Goal: Task Accomplishment & Management: Use online tool/utility

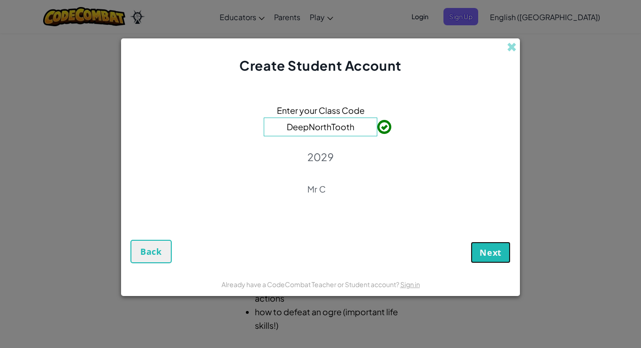
click at [492, 248] on span "Next" at bounding box center [490, 252] width 22 height 11
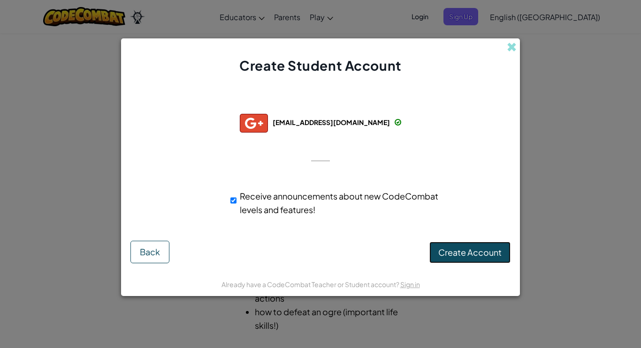
click at [467, 251] on span "Create Account" at bounding box center [469, 252] width 63 height 11
click at [477, 255] on button "Create Account" at bounding box center [469, 253] width 81 height 22
click at [475, 253] on button "Create Account" at bounding box center [469, 253] width 81 height 22
click at [474, 253] on button "Create Account" at bounding box center [469, 253] width 81 height 22
click at [512, 43] on span at bounding box center [512, 47] width 10 height 10
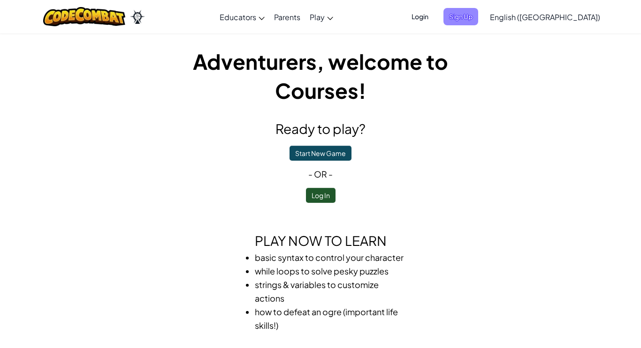
click at [478, 13] on span "Sign Up" at bounding box center [460, 16] width 35 height 17
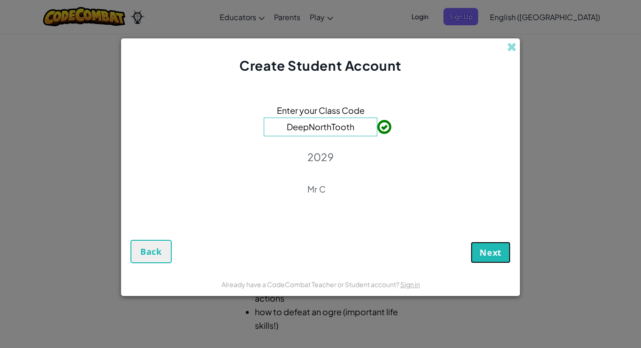
click at [496, 252] on span "Next" at bounding box center [490, 252] width 22 height 11
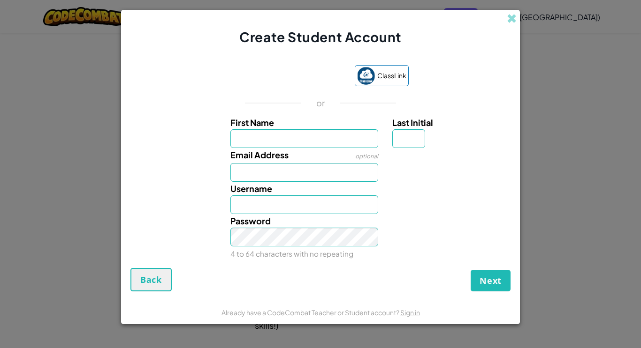
click at [480, 231] on div "Password 4 to 64 characters with no repeating" at bounding box center [320, 237] width 389 height 46
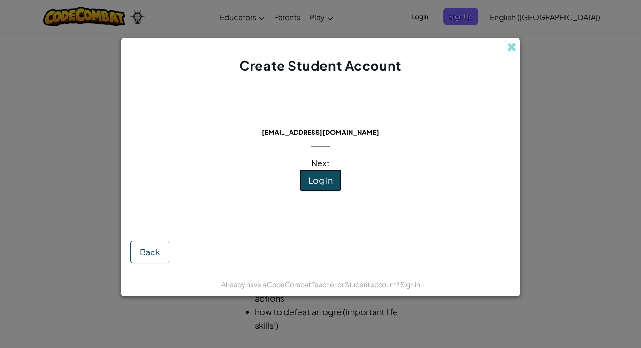
click at [334, 183] on button "Log In" at bounding box center [320, 181] width 42 height 22
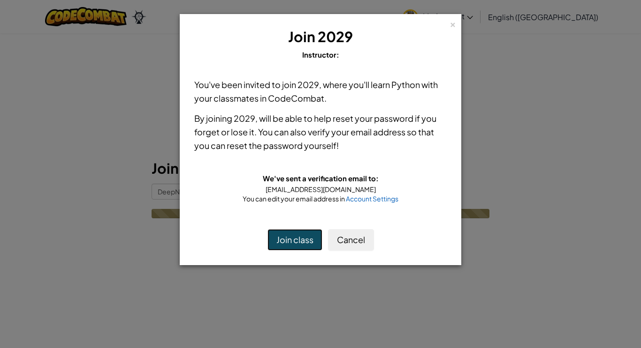
click at [285, 237] on button "Join class" at bounding box center [294, 240] width 55 height 22
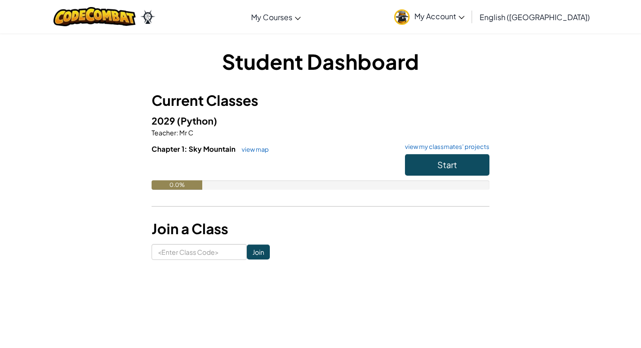
click at [464, 17] on span "My Account" at bounding box center [439, 16] width 50 height 10
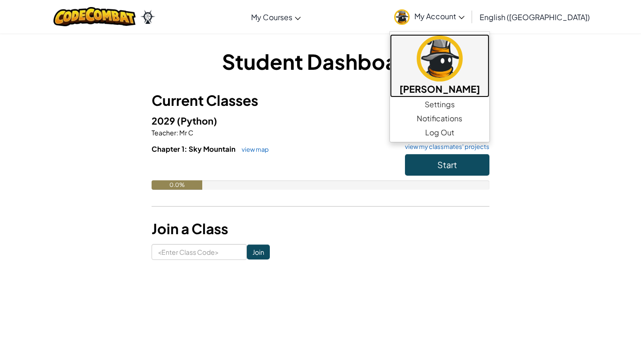
click at [462, 69] on img at bounding box center [439, 59] width 46 height 46
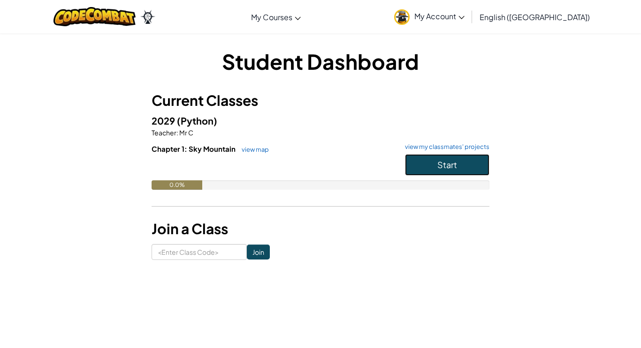
click at [422, 157] on button "Start" at bounding box center [447, 165] width 84 height 22
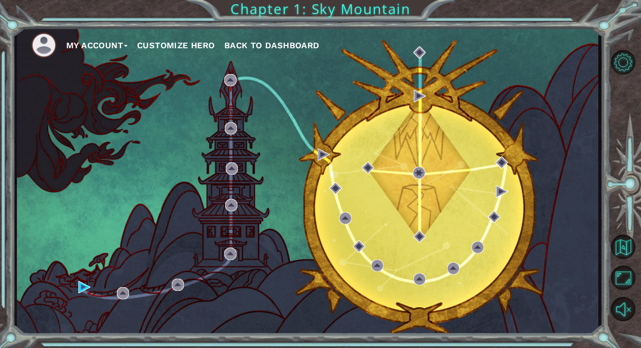
click at [137, 233] on div "My Account Customize Hero Back to Dashboard" at bounding box center [307, 181] width 581 height 307
click at [159, 45] on button "Customize Hero" at bounding box center [176, 45] width 78 height 14
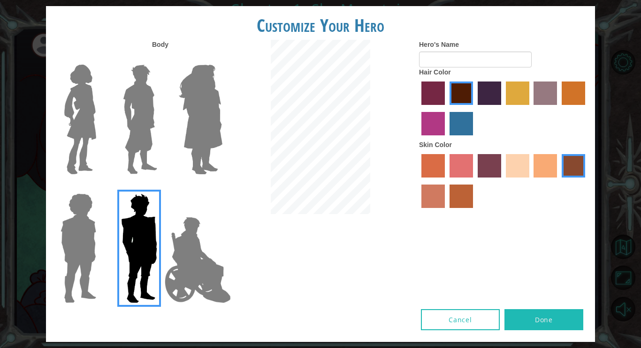
click at [193, 127] on img at bounding box center [200, 119] width 51 height 117
click at [222, 59] on input "Hero Amethyst" at bounding box center [222, 59] width 0 height 0
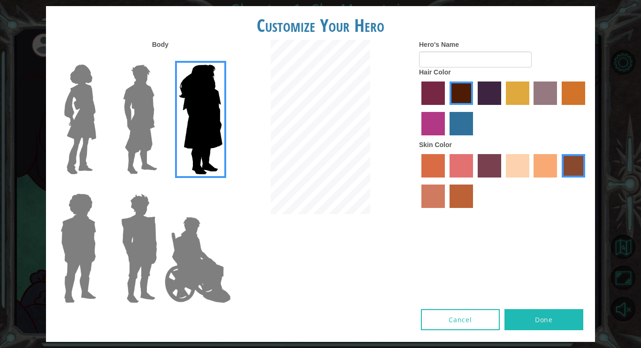
click at [462, 198] on label "smoke tree skin color" at bounding box center [460, 196] width 23 height 23
click at [446, 212] on input "smoke tree skin color" at bounding box center [446, 212] width 0 height 0
click at [435, 166] on label "sorbus skin color" at bounding box center [432, 165] width 23 height 23
click at [418, 181] on input "sorbus skin color" at bounding box center [418, 181] width 0 height 0
click at [575, 97] on label "gold drop hair color" at bounding box center [572, 93] width 23 height 23
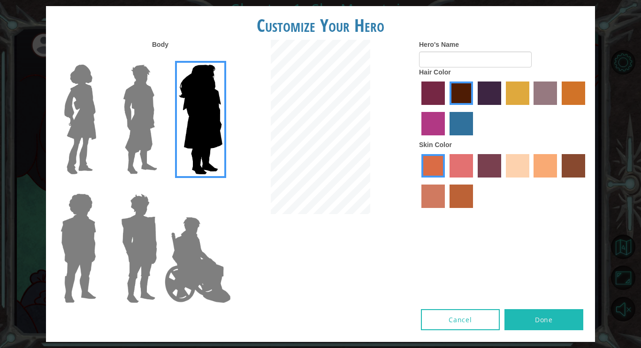
click at [558, 108] on input "gold drop hair color" at bounding box center [558, 108] width 0 height 0
click at [553, 98] on label "bazaar hair color" at bounding box center [544, 93] width 23 height 23
click at [530, 108] on input "bazaar hair color" at bounding box center [530, 108] width 0 height 0
click at [460, 91] on label "maroon hair color" at bounding box center [460, 93] width 23 height 23
click at [446, 108] on input "maroon hair color" at bounding box center [446, 108] width 0 height 0
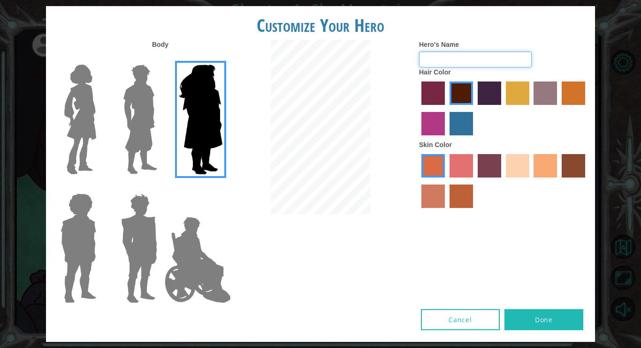
click at [469, 58] on input "Hero's Name" at bounding box center [475, 60] width 113 height 16
type input "Orion"
click at [83, 108] on img at bounding box center [80, 119] width 39 height 117
click at [100, 59] on input "Hero Connie" at bounding box center [100, 59] width 0 height 0
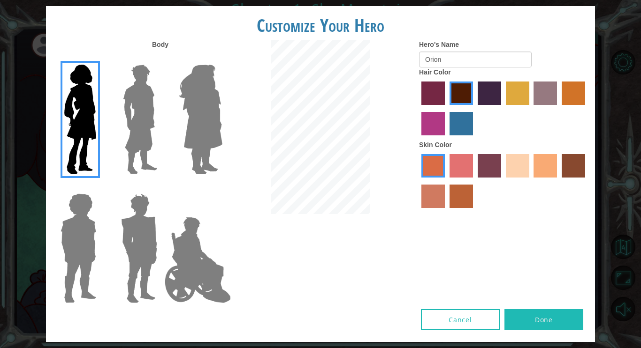
click at [465, 196] on label "smoke tree skin color" at bounding box center [460, 196] width 23 height 23
click at [446, 212] on input "smoke tree skin color" at bounding box center [446, 212] width 0 height 0
click at [426, 206] on label "burning sand skin color" at bounding box center [432, 196] width 23 height 23
click at [586, 181] on input "burning sand skin color" at bounding box center [586, 181] width 0 height 0
click at [567, 317] on button "Done" at bounding box center [543, 320] width 79 height 21
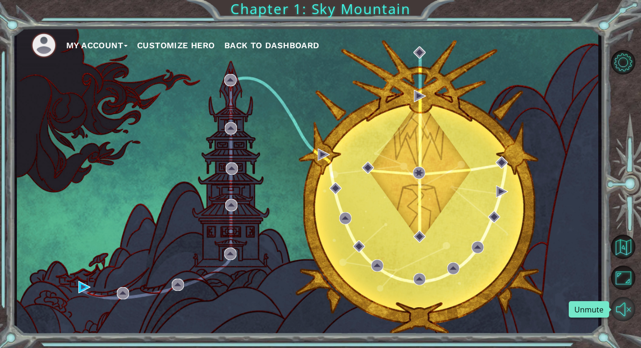
click at [620, 310] on button "Unmute" at bounding box center [623, 309] width 24 height 24
click at [565, 306] on div "My Account Customize Hero Back to Dashboard" at bounding box center [307, 181] width 581 height 307
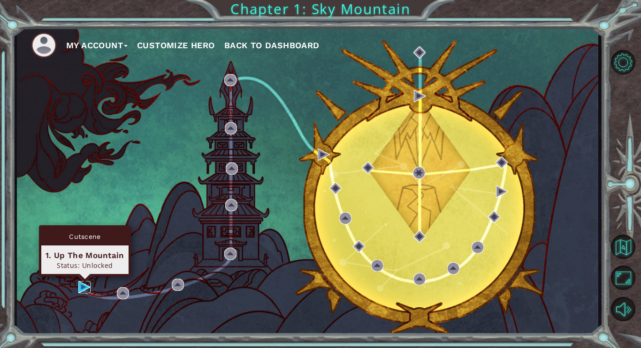
click at [81, 287] on img at bounding box center [84, 287] width 12 height 12
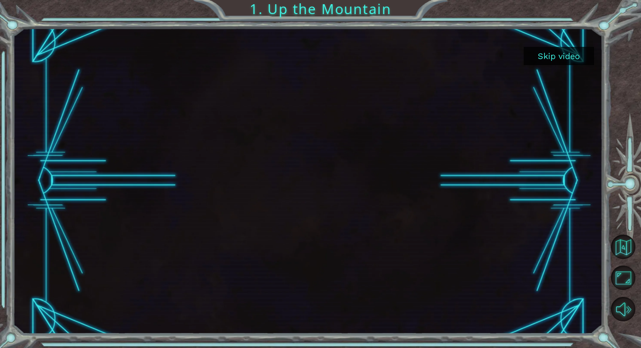
click at [530, 51] on button "Skip video" at bounding box center [558, 56] width 70 height 18
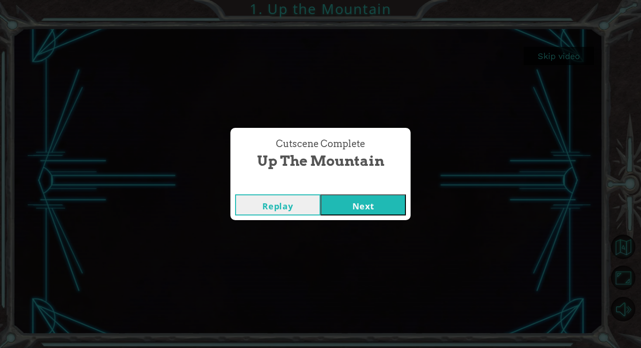
click at [361, 209] on button "Next" at bounding box center [362, 205] width 85 height 21
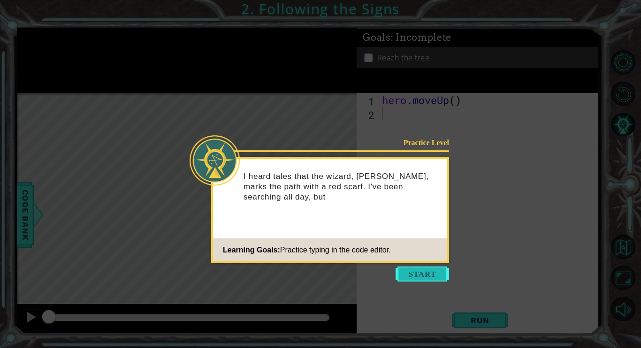
click at [409, 272] on button "Start" at bounding box center [421, 274] width 53 height 15
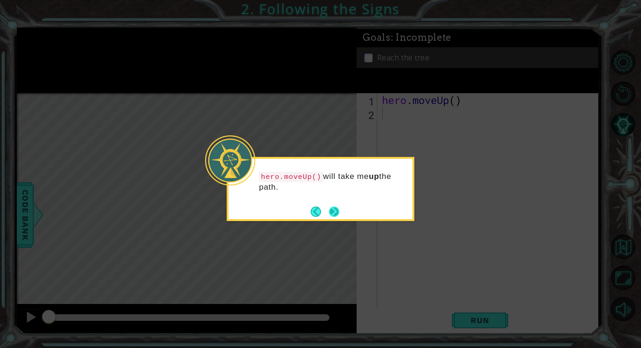
click at [334, 213] on button "Next" at bounding box center [333, 211] width 17 height 17
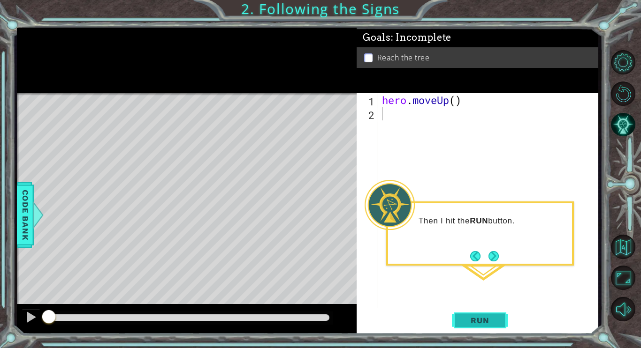
click at [491, 325] on span "Run" at bounding box center [479, 320] width 37 height 9
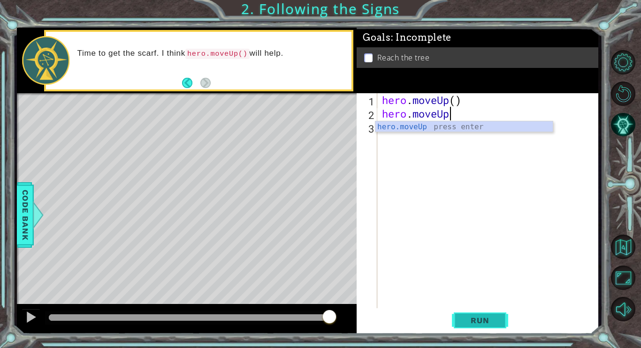
scroll to position [0, 3]
type textarea "hero.moveUp"
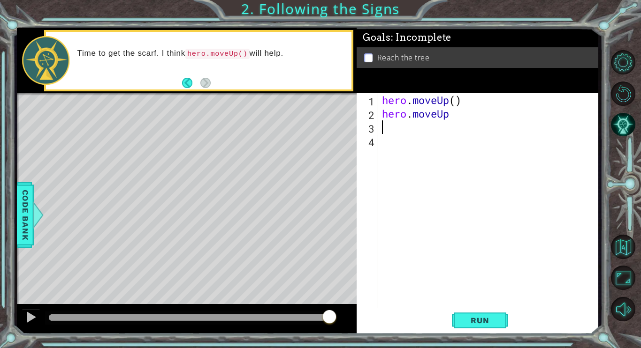
click at [455, 117] on div "hero . moveUp ( ) hero . moveUp" at bounding box center [490, 215] width 220 height 245
type textarea "hero.moveUp"
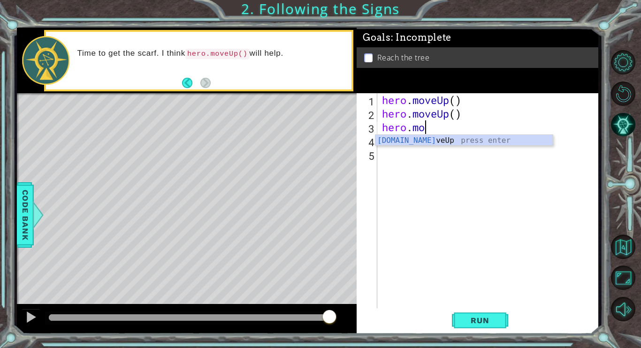
scroll to position [0, 2]
type textarea "hero.moveUp"
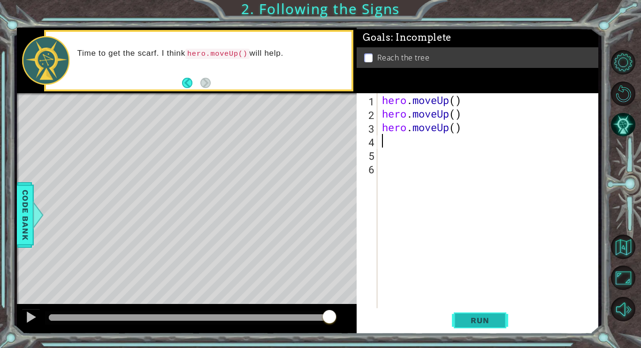
click at [499, 322] on button "Run" at bounding box center [480, 321] width 56 height 24
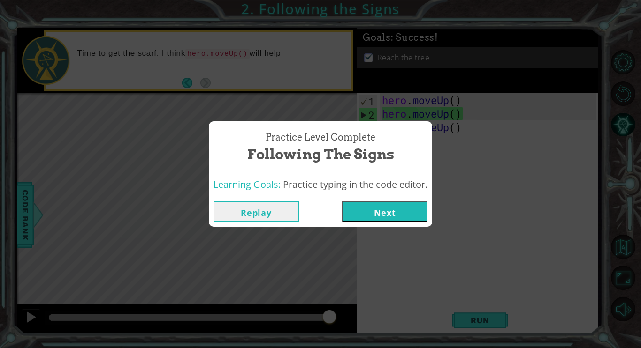
click at [405, 216] on button "Next" at bounding box center [384, 211] width 85 height 21
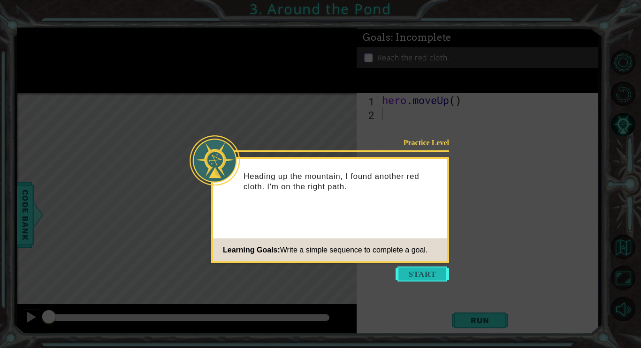
click at [438, 272] on button "Start" at bounding box center [421, 274] width 53 height 15
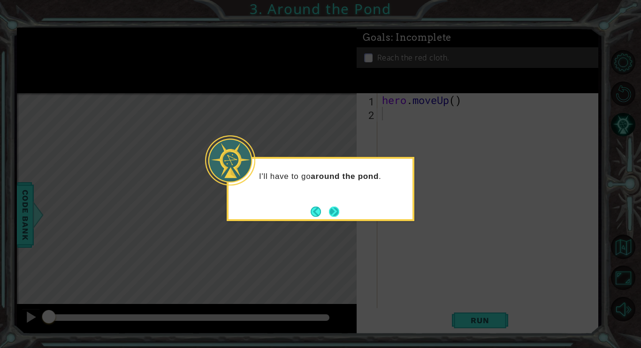
click at [339, 212] on button "Next" at bounding box center [334, 212] width 12 height 12
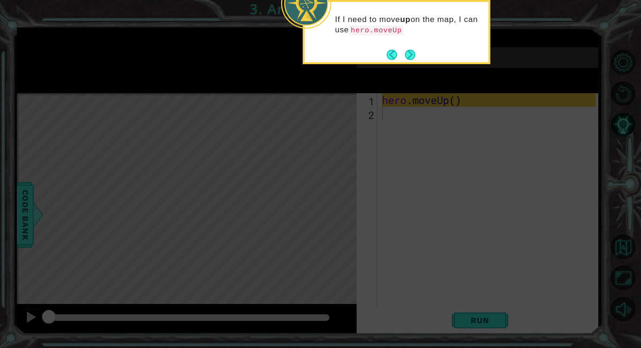
click at [393, 203] on icon at bounding box center [320, 52] width 641 height 593
click at [393, 204] on icon at bounding box center [320, 52] width 641 height 593
click at [394, 204] on icon at bounding box center [320, 52] width 641 height 593
click at [410, 55] on button "Next" at bounding box center [409, 54] width 17 height 17
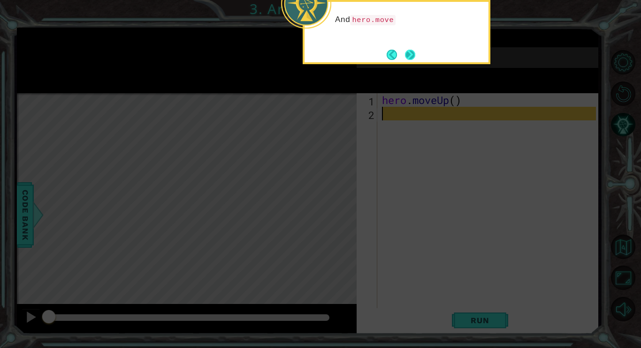
click at [410, 56] on button "Next" at bounding box center [409, 54] width 17 height 17
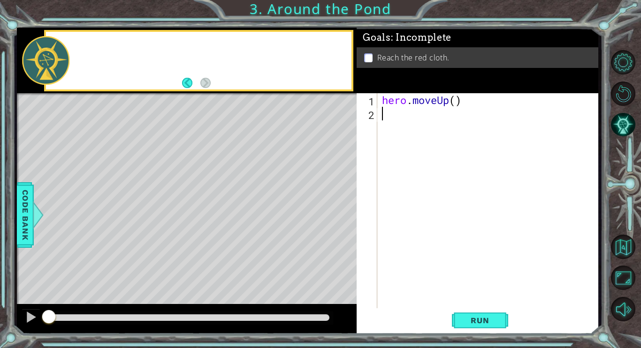
click at [410, 57] on p "Reach the red cloth." at bounding box center [413, 58] width 72 height 10
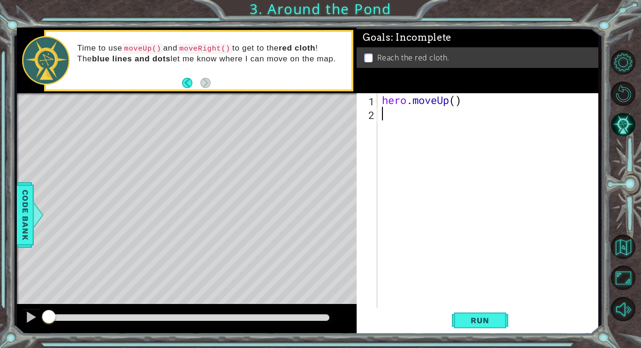
click at [446, 174] on div "hero . moveUp ( )" at bounding box center [490, 215] width 220 height 245
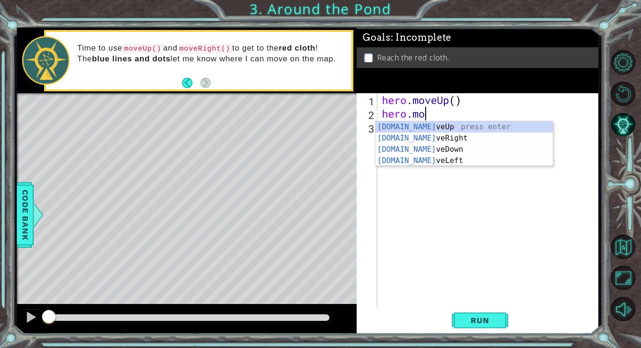
scroll to position [0, 2]
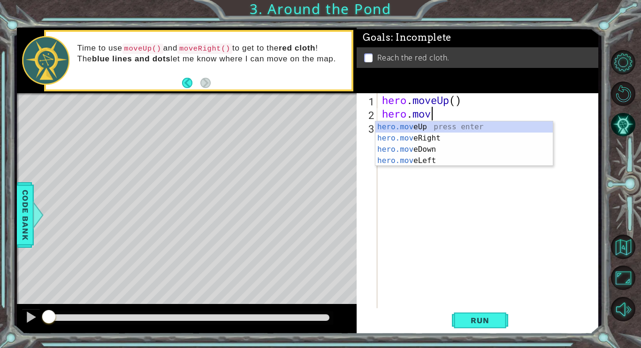
type textarea "hero.move"
click at [448, 127] on div "hero.move Up press enter hero.move Right press enter hero.move Down press enter…" at bounding box center [463, 155] width 177 height 68
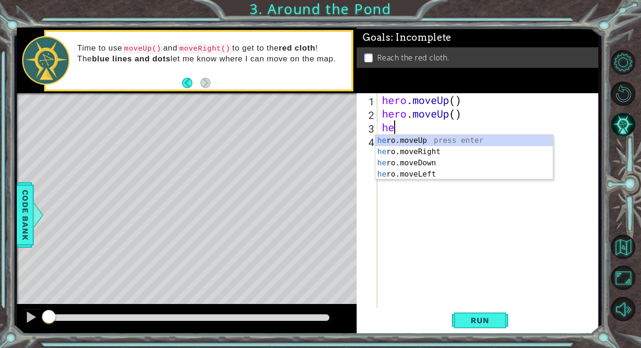
scroll to position [0, 0]
type textarea "hero."
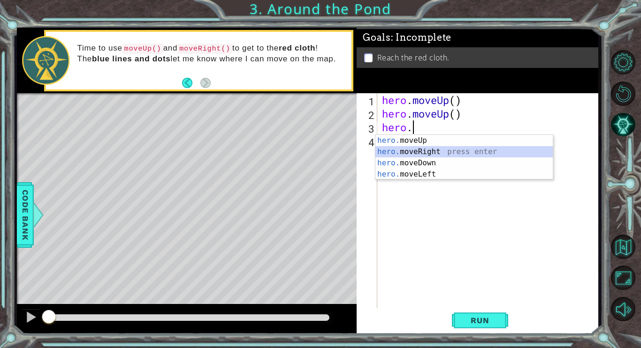
click at [409, 150] on div "hero. moveUp press enter hero. moveRight press enter hero. moveDown press enter…" at bounding box center [463, 169] width 177 height 68
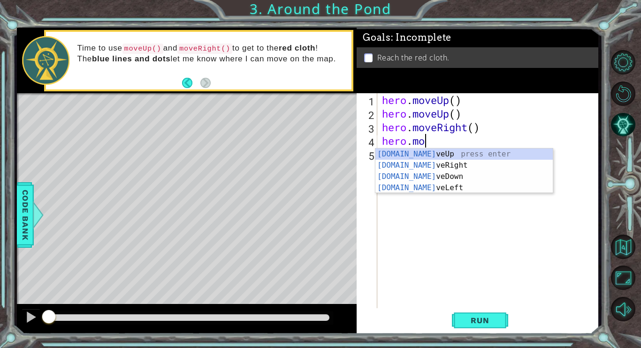
scroll to position [0, 2]
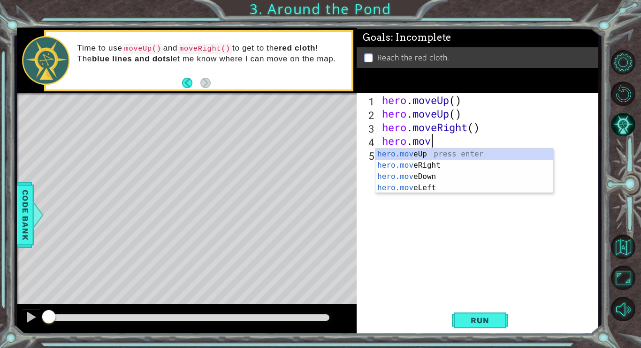
type textarea "hero.move"
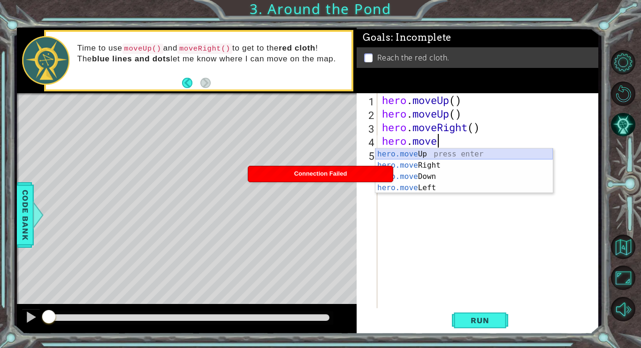
click at [412, 157] on div "hero.move Up press enter hero.move Right press enter hero.move Down press enter…" at bounding box center [463, 183] width 177 height 68
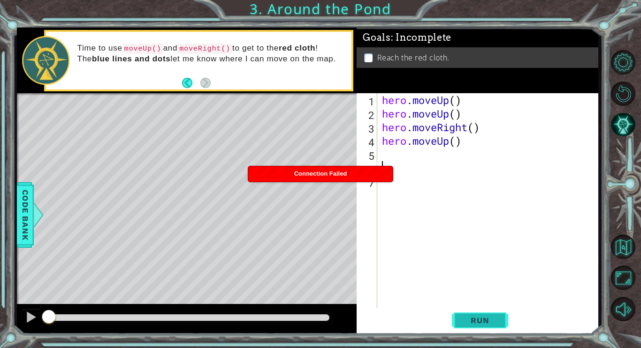
click at [498, 320] on span "Run" at bounding box center [479, 320] width 37 height 9
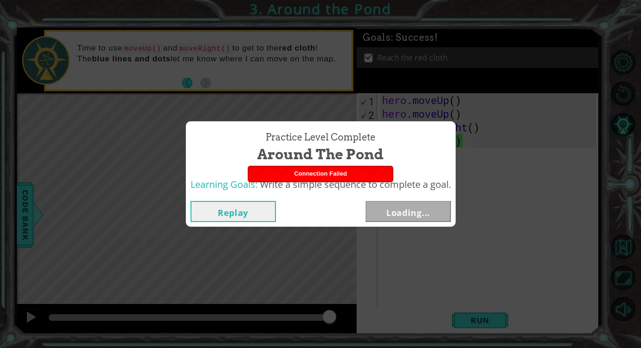
click at [381, 181] on div "Connection Failed" at bounding box center [320, 173] width 144 height 15
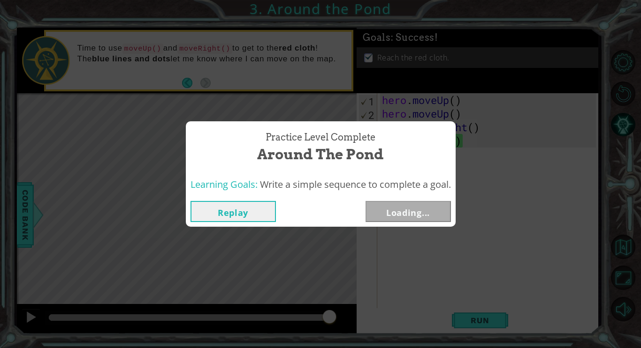
click at [512, 91] on div "Practice Level Complete Around the Pond Learning Goals: Write a simple sequence…" at bounding box center [320, 174] width 641 height 348
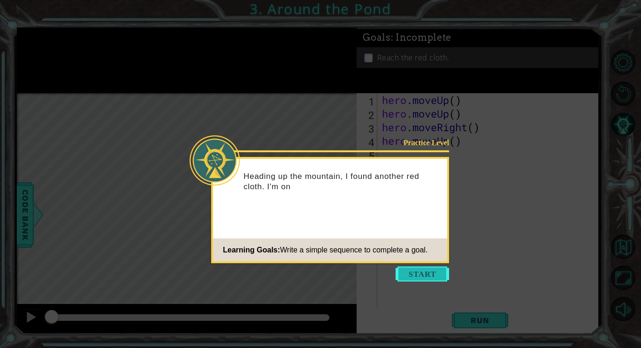
click at [428, 276] on button "Start" at bounding box center [421, 274] width 53 height 15
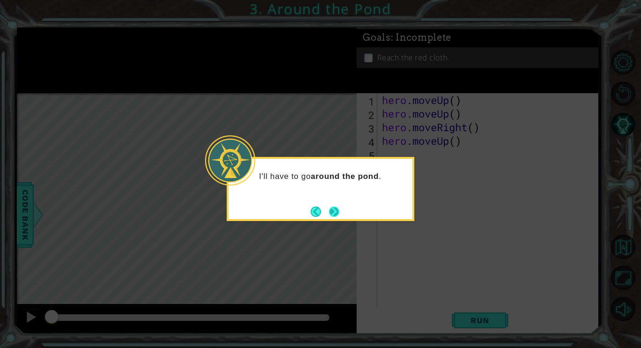
click at [336, 212] on button "Next" at bounding box center [333, 211] width 11 height 11
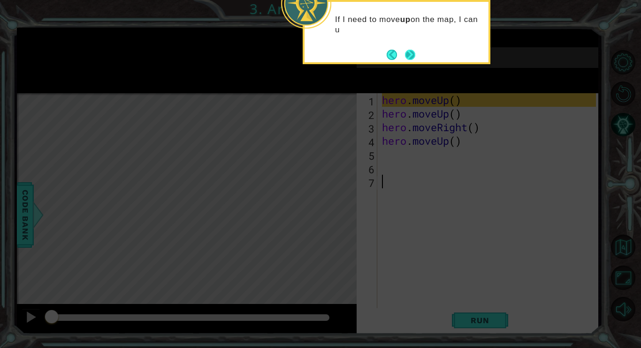
click at [405, 51] on button "Next" at bounding box center [409, 54] width 11 height 11
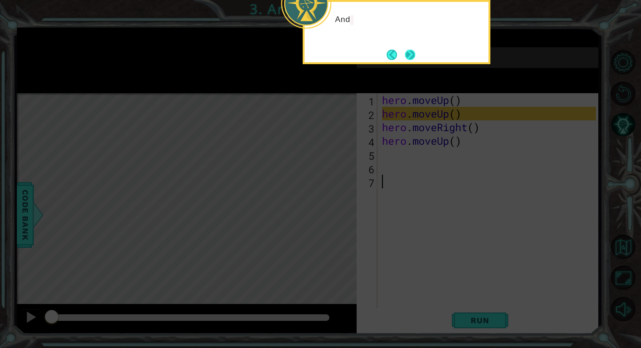
click at [405, 51] on button "Next" at bounding box center [409, 54] width 17 height 17
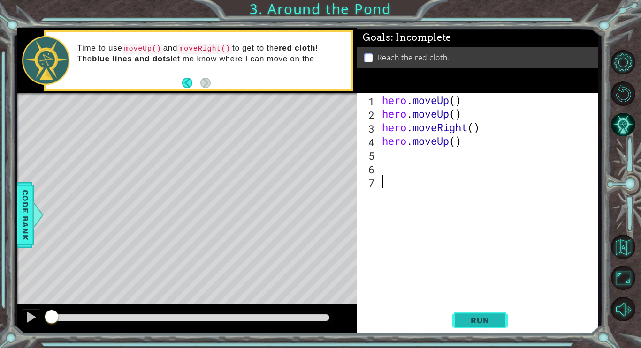
click at [469, 316] on span "Run" at bounding box center [479, 320] width 37 height 9
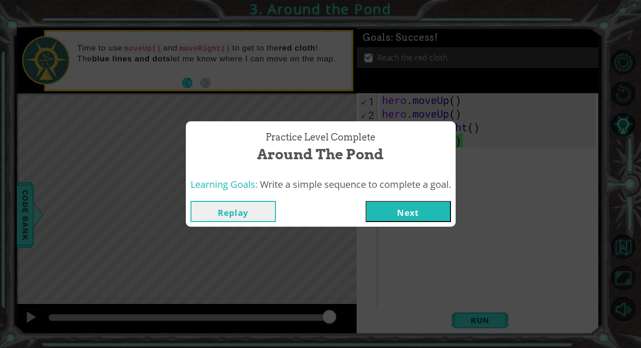
click at [405, 207] on button "Next" at bounding box center [407, 211] width 85 height 21
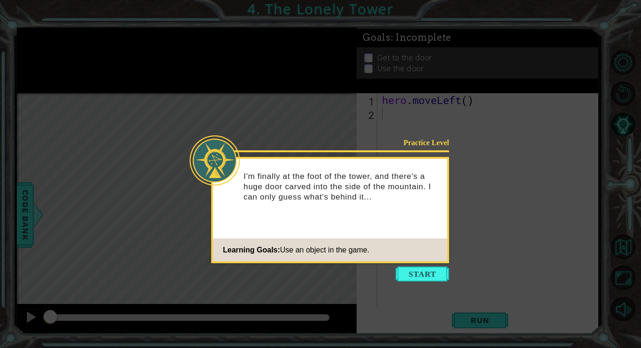
click at [417, 266] on icon at bounding box center [320, 174] width 641 height 348
click at [418, 273] on button "Start" at bounding box center [421, 274] width 53 height 15
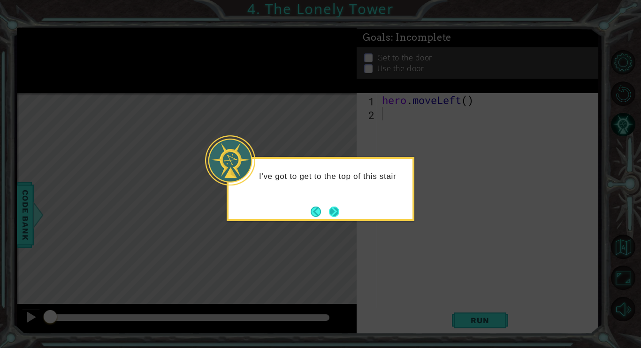
click at [332, 215] on button "Next" at bounding box center [333, 212] width 17 height 17
click at [332, 215] on button "Next" at bounding box center [334, 211] width 11 height 11
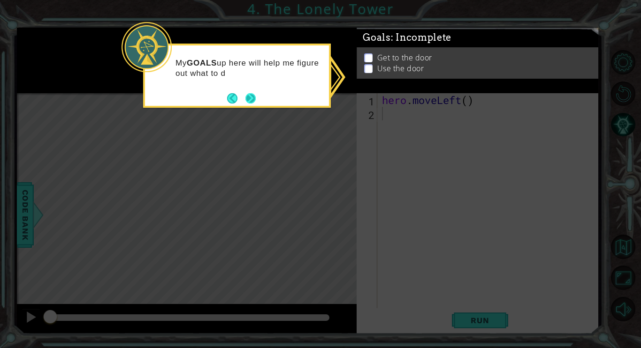
click at [248, 95] on button "Next" at bounding box center [250, 98] width 15 height 15
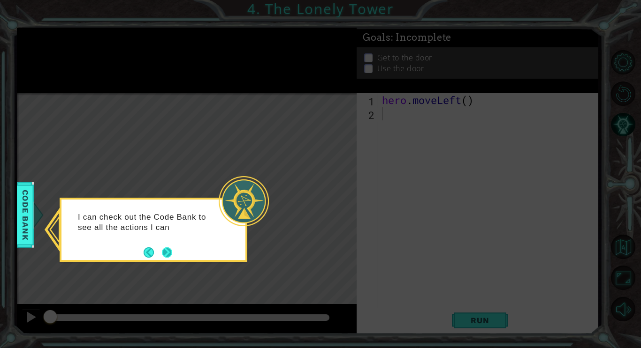
click at [165, 248] on button "Next" at bounding box center [167, 253] width 12 height 12
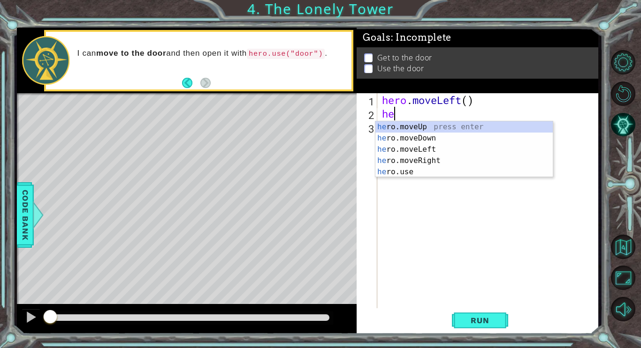
scroll to position [0, 0]
type textarea "hero."
click at [428, 149] on div "hero. moveUp press enter hero. moveDown press enter hero. moveLeft press enter …" at bounding box center [463, 160] width 177 height 79
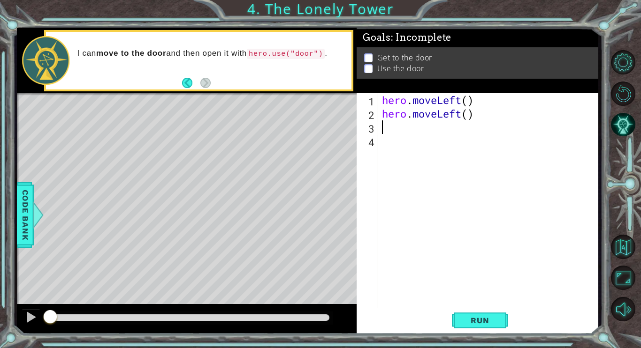
scroll to position [0, 0]
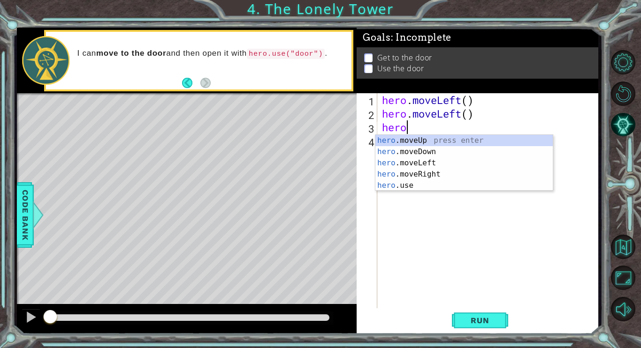
type textarea "hero."
click at [428, 142] on div "hero. moveUp press enter hero. moveDown press enter hero. moveLeft press enter …" at bounding box center [463, 174] width 177 height 79
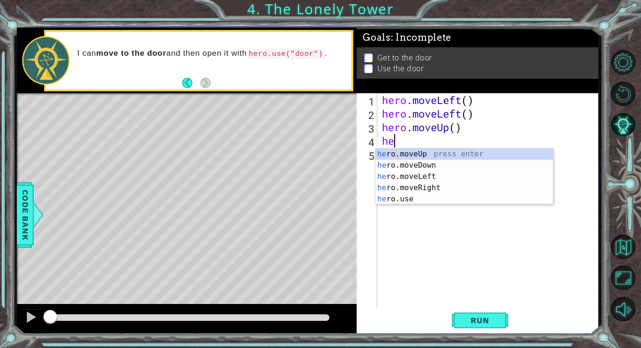
scroll to position [0, 0]
type textarea "hero"
click at [415, 155] on div "hero .moveUp press enter hero .moveDown press enter hero .moveLeft press enter …" at bounding box center [463, 188] width 177 height 79
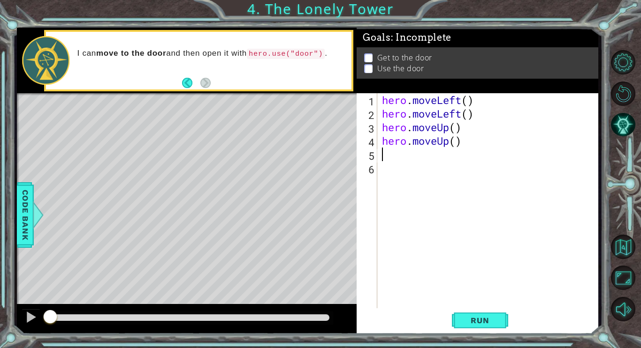
click at [415, 155] on div "hero . moveLeft ( ) hero . moveLeft ( ) hero . moveUp ( ) hero . moveUp ( )" at bounding box center [490, 215] width 220 height 245
click at [386, 155] on div "hero . moveLeft ( ) hero . moveLeft ( ) hero . moveUp ( ) hero . moveUp ( )" at bounding box center [490, 215] width 220 height 245
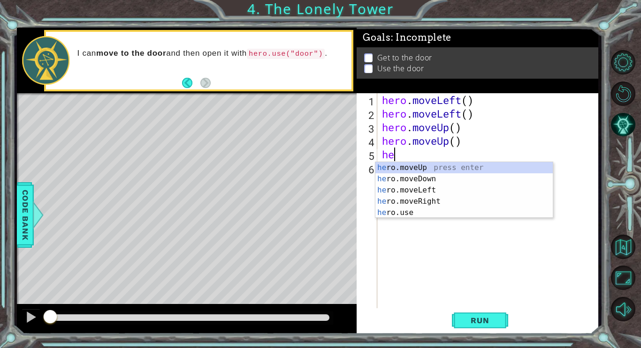
scroll to position [0, 0]
type textarea "hero"
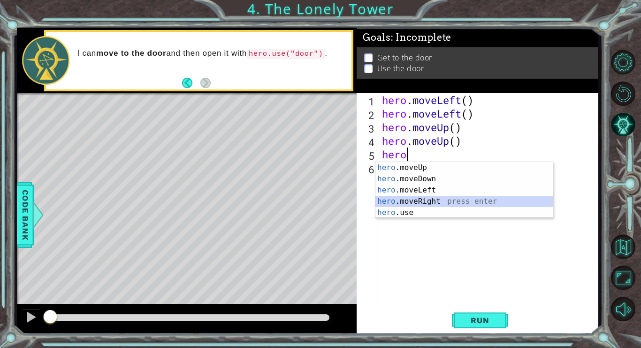
click at [400, 201] on div "hero .moveUp press enter hero .moveDown press enter hero .moveLeft press enter …" at bounding box center [463, 201] width 177 height 79
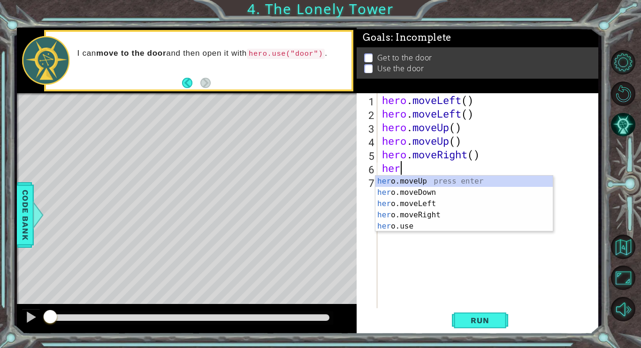
type textarea "hero"
click at [416, 212] on div "hero .moveUp press enter hero .moveDown press enter hero .moveLeft press enter …" at bounding box center [463, 215] width 177 height 79
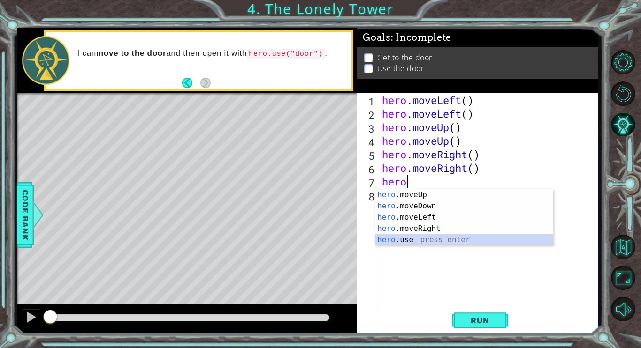
click at [388, 239] on div "hero .moveUp press enter hero .moveDown press enter hero .moveLeft press enter …" at bounding box center [463, 228] width 177 height 79
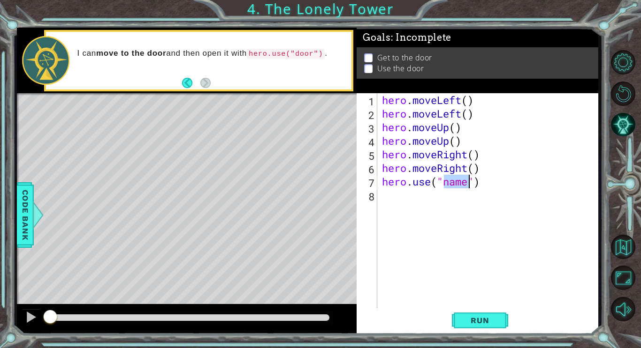
click at [471, 185] on div "hero . moveLeft ( ) hero . moveLeft ( ) hero . moveUp ( ) hero . moveUp ( ) her…" at bounding box center [488, 202] width 216 height 218
type textarea "hero.use("door")"
click at [455, 316] on button "Run" at bounding box center [480, 321] width 56 height 24
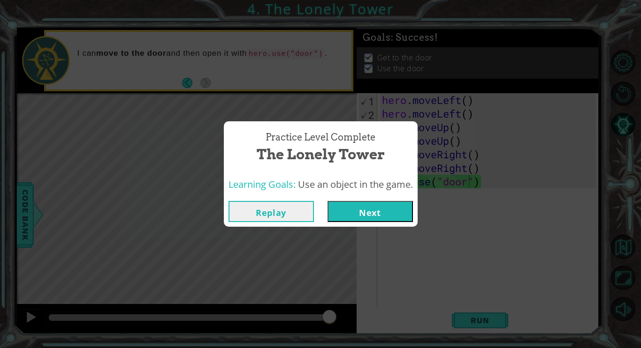
click at [356, 216] on button "Next" at bounding box center [369, 211] width 85 height 21
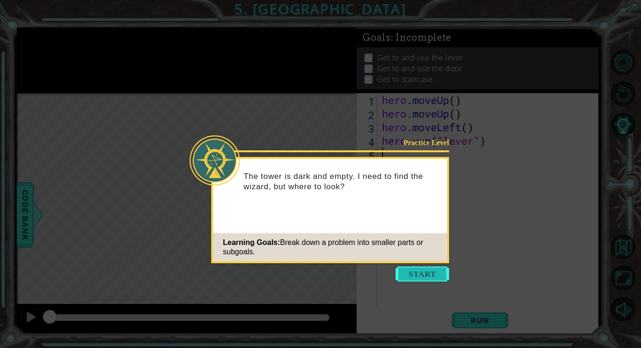
click at [413, 273] on button "Start" at bounding box center [421, 274] width 53 height 15
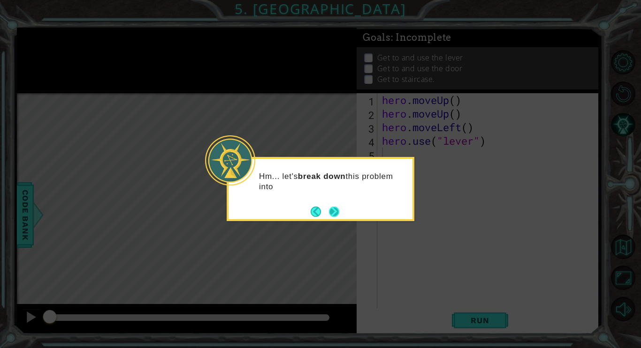
click at [333, 208] on button "Next" at bounding box center [334, 212] width 12 height 12
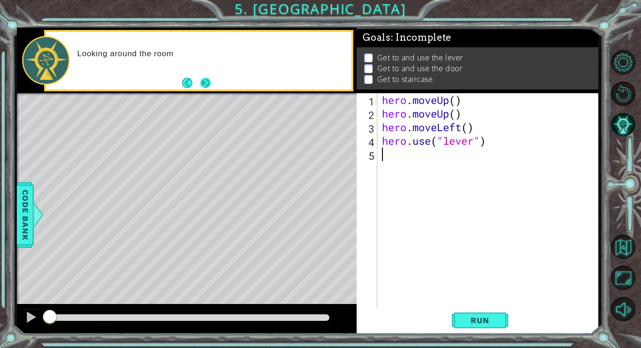
click at [200, 80] on button "Next" at bounding box center [206, 83] width 12 height 12
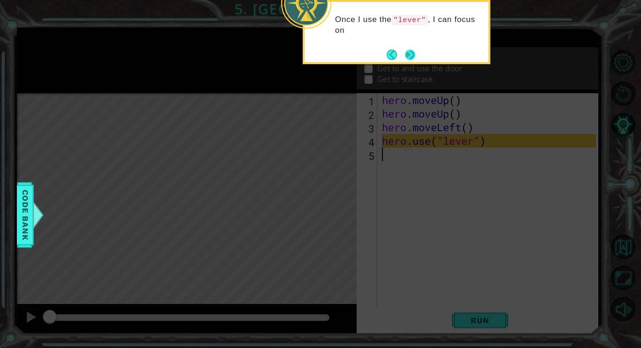
click at [413, 49] on button "Next" at bounding box center [410, 55] width 14 height 14
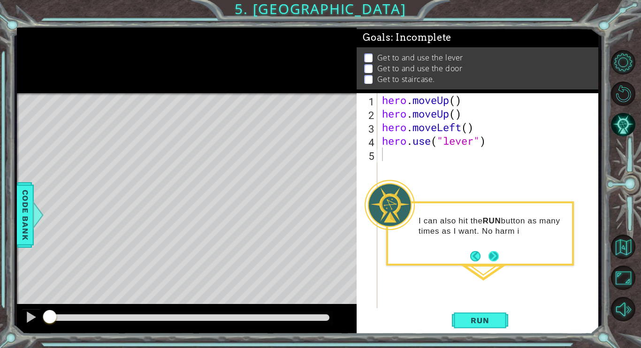
click at [491, 255] on button "Next" at bounding box center [493, 256] width 11 height 11
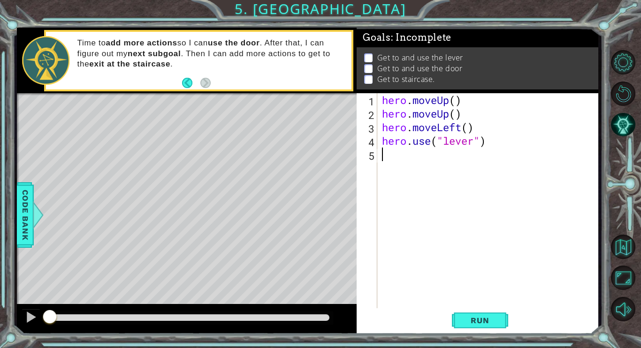
type textarea "h"
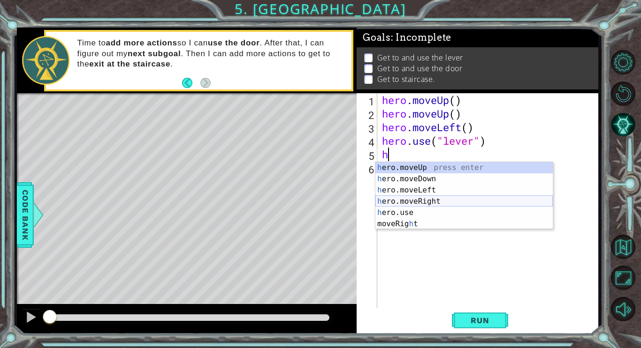
click at [416, 203] on div "h ero.moveUp press enter h ero.moveDown press enter h ero.moveLeft press enter …" at bounding box center [463, 207] width 177 height 90
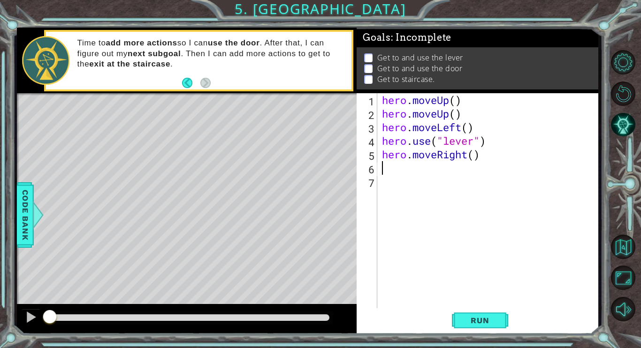
type textarea "h"
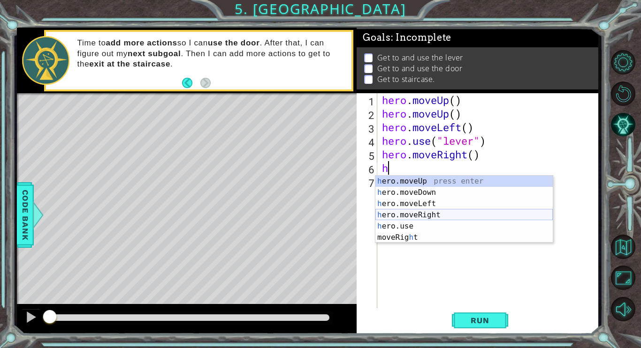
click at [426, 214] on div "h ero.moveUp press enter h ero.moveDown press enter h ero.moveLeft press enter …" at bounding box center [463, 221] width 177 height 90
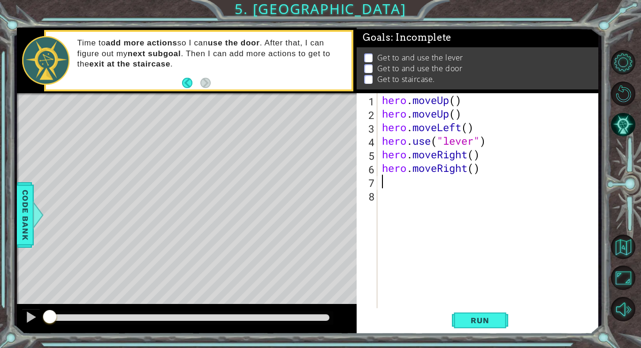
type textarea "h"
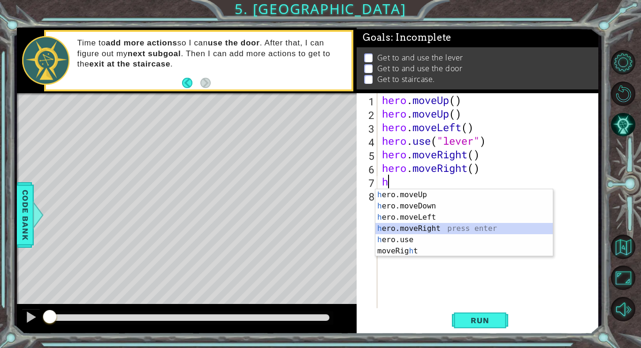
click at [420, 226] on div "h ero.moveUp press enter h ero.moveDown press enter h ero.moveLeft press enter …" at bounding box center [463, 234] width 177 height 90
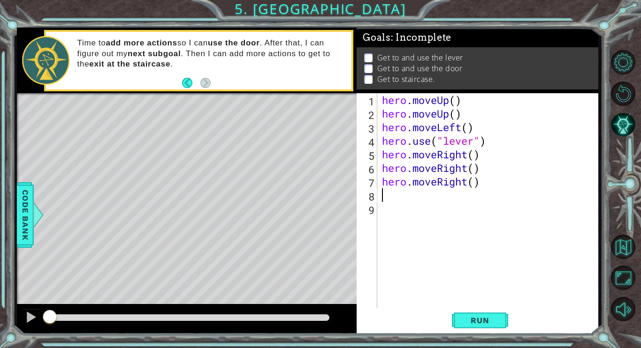
click at [391, 197] on div "hero . moveUp ( ) hero . moveUp ( ) hero . moveLeft ( ) hero . use ( "lever" ) …" at bounding box center [490, 215] width 220 height 245
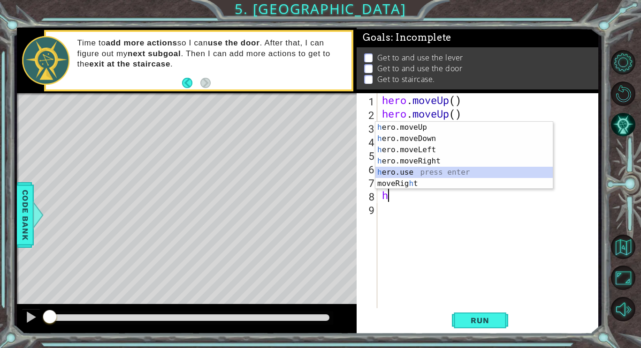
click at [401, 172] on div "h ero.moveUp press enter h ero.moveDown press enter h ero.moveLeft press enter …" at bounding box center [463, 167] width 177 height 90
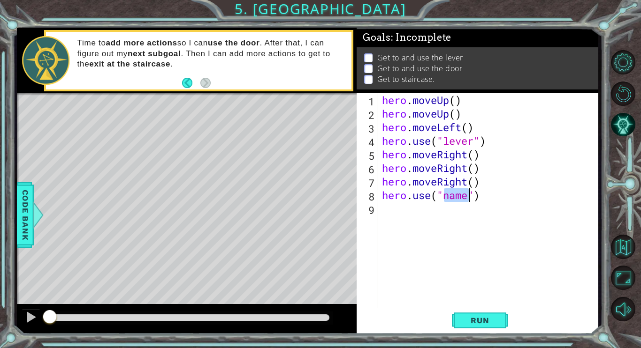
click at [463, 190] on div "hero . moveUp ( ) hero . moveUp ( ) hero . moveLeft ( ) hero . use ( "lever" ) …" at bounding box center [488, 202] width 216 height 218
click at [468, 196] on div "hero . moveUp ( ) hero . moveUp ( ) hero . moveLeft ( ) hero . use ( "lever" ) …" at bounding box center [490, 215] width 220 height 245
type textarea "hero.use("door")"
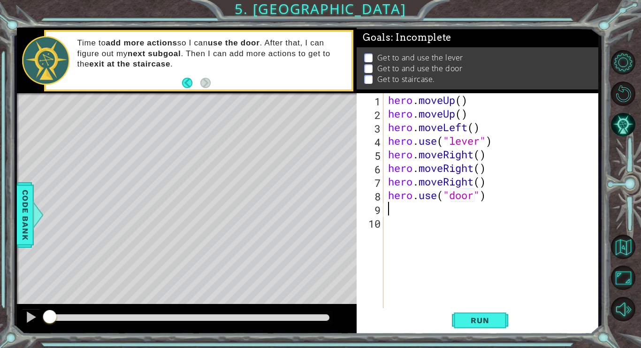
type textarea "h"
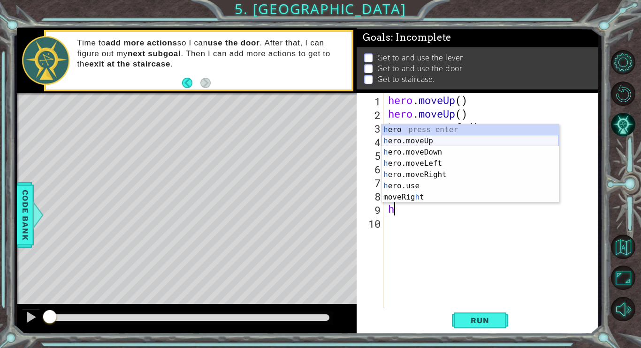
click at [401, 141] on div "h ero press enter h ero.moveUp press enter h ero.moveDown press enter h ero.mov…" at bounding box center [469, 174] width 177 height 101
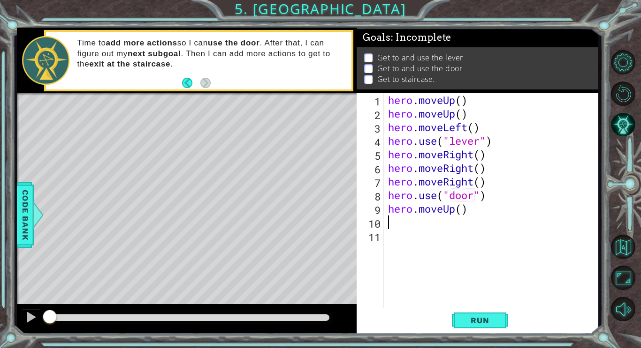
type textarea "h"
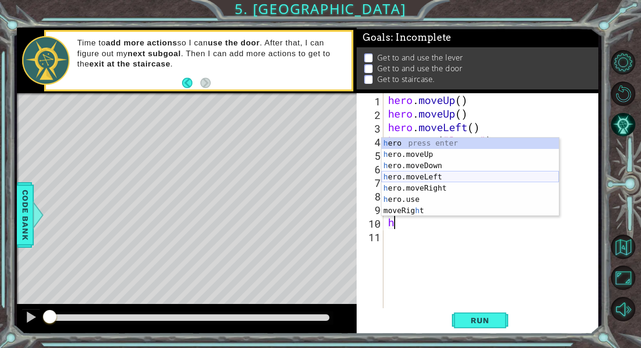
click at [419, 176] on div "h ero press enter h ero.moveUp press enter h ero.moveDown press enter h ero.mov…" at bounding box center [469, 188] width 177 height 101
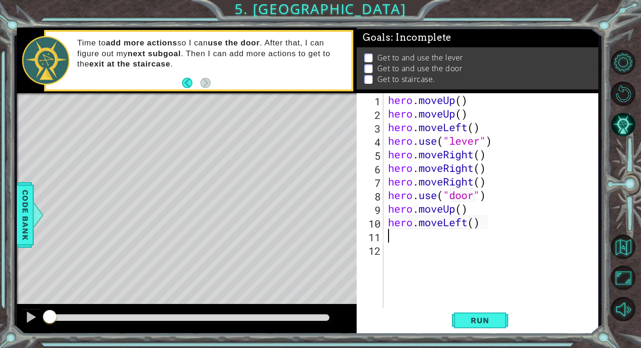
type textarea "h"
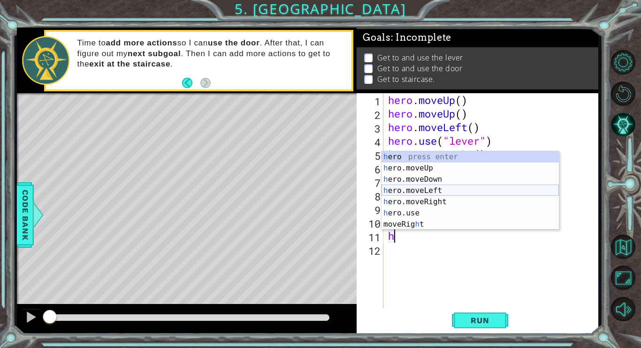
click at [436, 190] on div "h ero press enter h ero.moveUp press enter h ero.moveDown press enter h ero.mov…" at bounding box center [469, 201] width 177 height 101
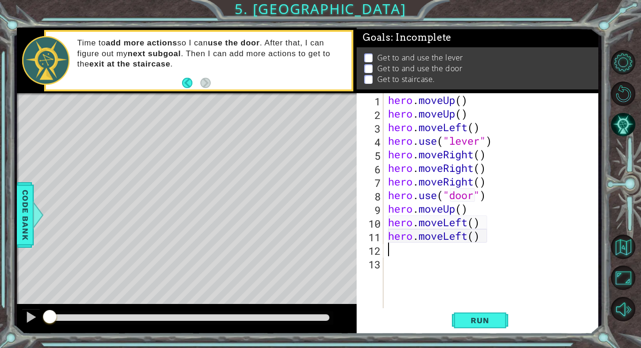
type textarea "h"
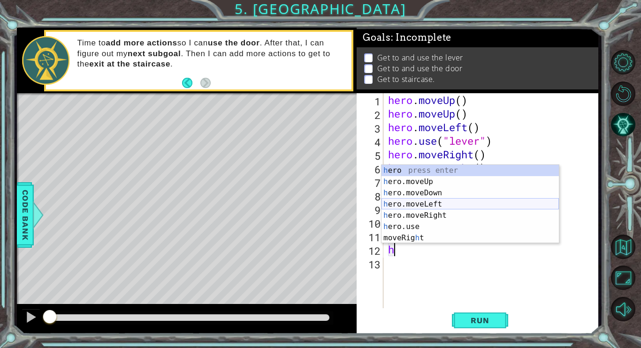
click at [429, 202] on div "h ero press enter h ero.moveUp press enter h ero.moveDown press enter h ero.mov…" at bounding box center [469, 215] width 177 height 101
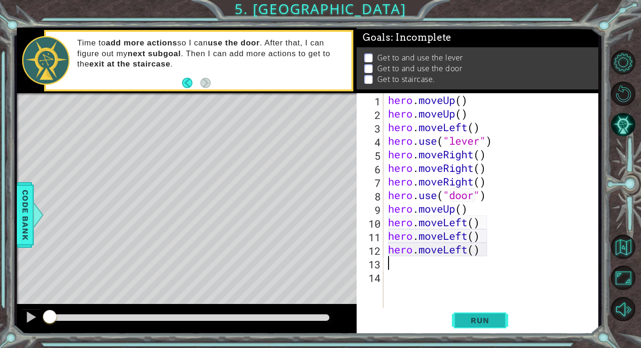
click at [481, 321] on span "Run" at bounding box center [479, 320] width 37 height 9
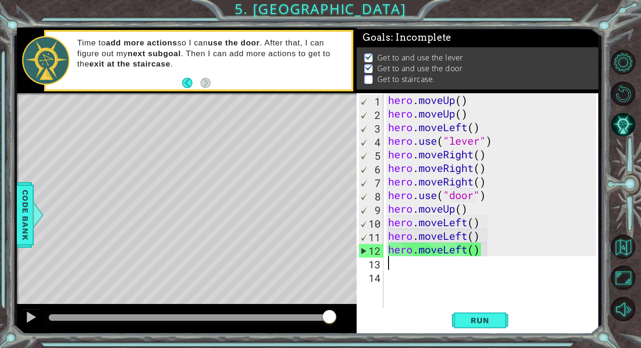
click at [386, 223] on div "hero . moveUp ( ) hero . moveUp ( ) hero . moveLeft ( ) hero . use ( "lever" ) …" at bounding box center [493, 215] width 215 height 245
type textarea "hero.moveUp()hero.moveLeft()"
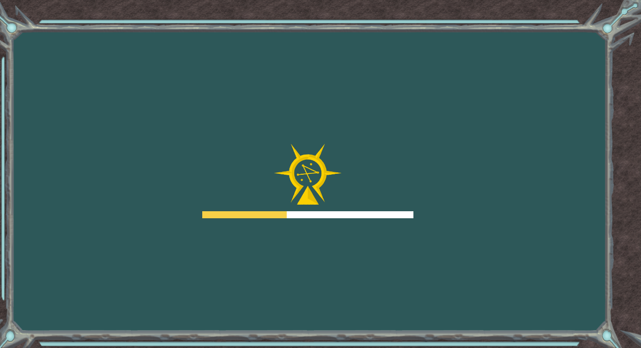
click at [372, 236] on div "Goals Error loading from server. Try refreshing the page. You'll need to join a…" at bounding box center [320, 174] width 641 height 348
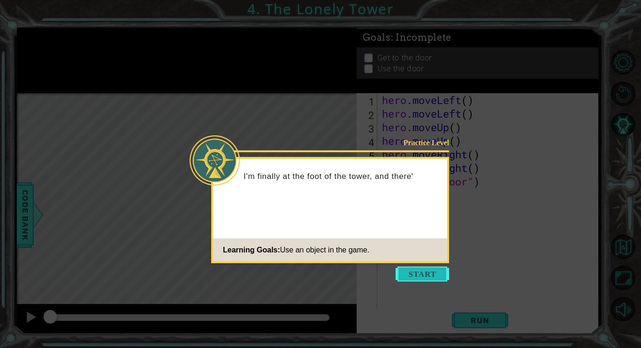
click at [426, 274] on button "Start" at bounding box center [421, 274] width 53 height 15
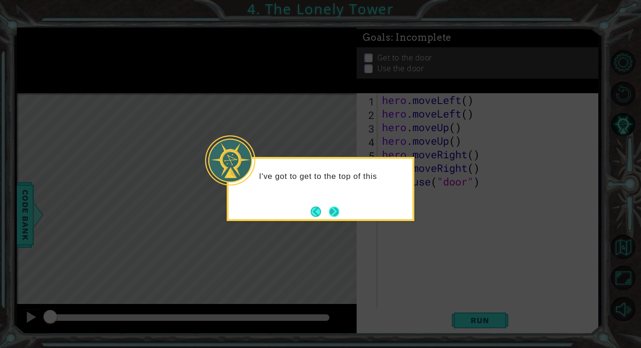
click at [338, 217] on button "Next" at bounding box center [334, 211] width 11 height 11
click at [333, 215] on button "Next" at bounding box center [333, 212] width 16 height 16
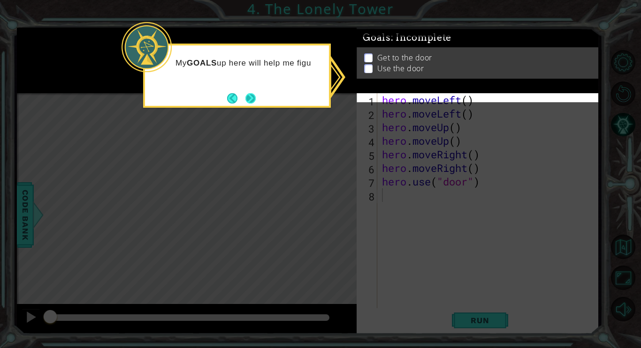
click at [252, 97] on button "Next" at bounding box center [250, 98] width 11 height 11
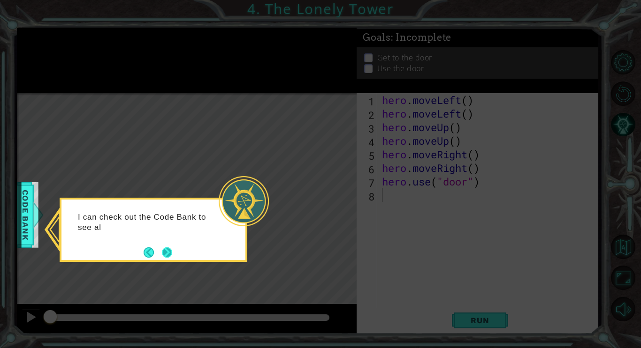
click at [169, 250] on button "Next" at bounding box center [167, 253] width 10 height 10
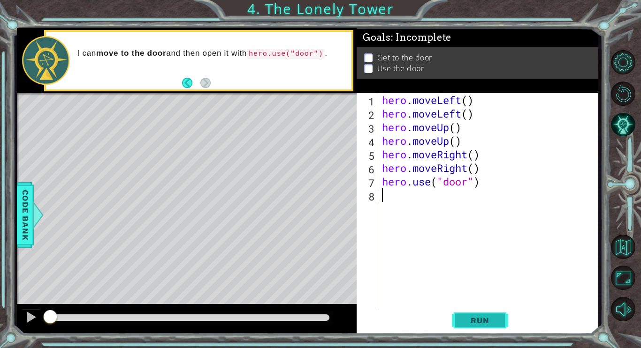
click at [496, 323] on span "Run" at bounding box center [479, 320] width 37 height 9
